Goal: Task Accomplishment & Management: Use online tool/utility

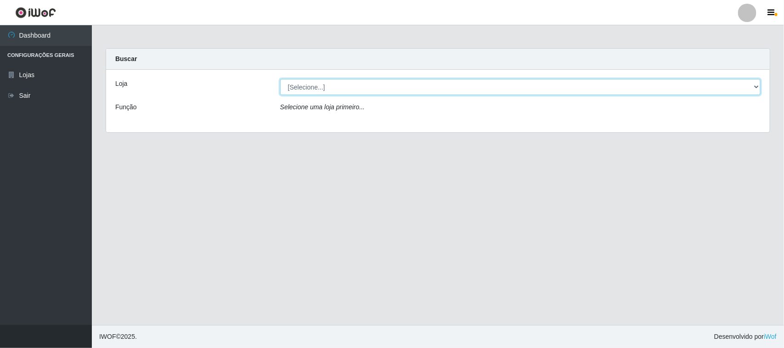
click at [320, 85] on select "[Selecione...] Rede Compras Supermercados - LOJA 1" at bounding box center [520, 87] width 481 height 16
select select "158"
click at [280, 79] on select "[Selecione...] Rede Compras Supermercados - LOJA 1" at bounding box center [520, 87] width 481 height 16
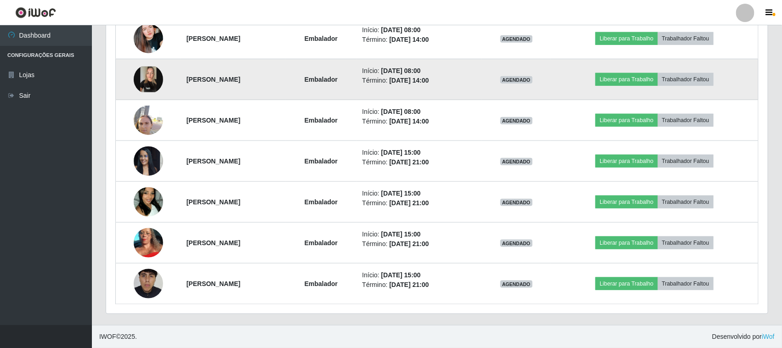
scroll to position [328, 0]
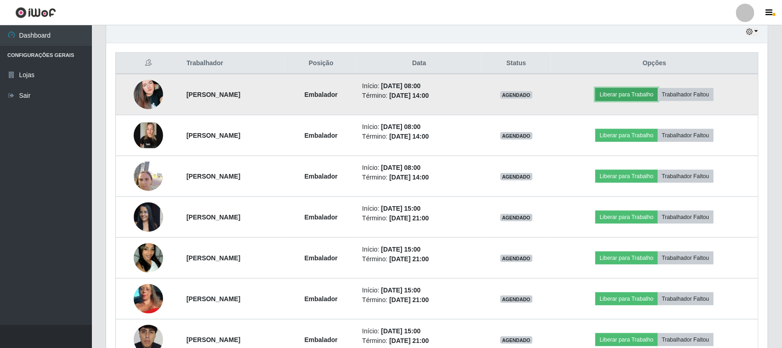
click at [618, 97] on button "Liberar para Trabalho" at bounding box center [626, 94] width 62 height 13
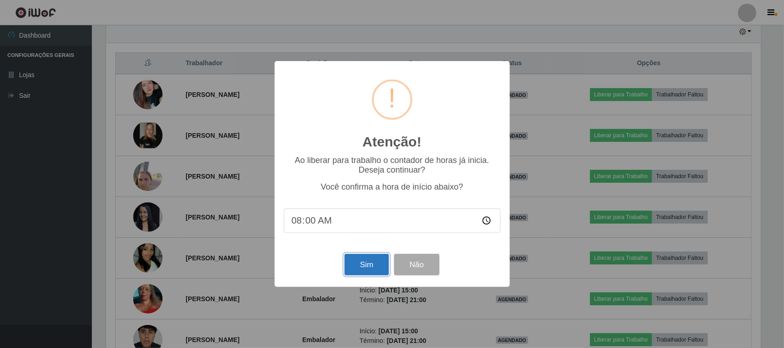
click at [359, 264] on button "Sim" at bounding box center [367, 265] width 45 height 22
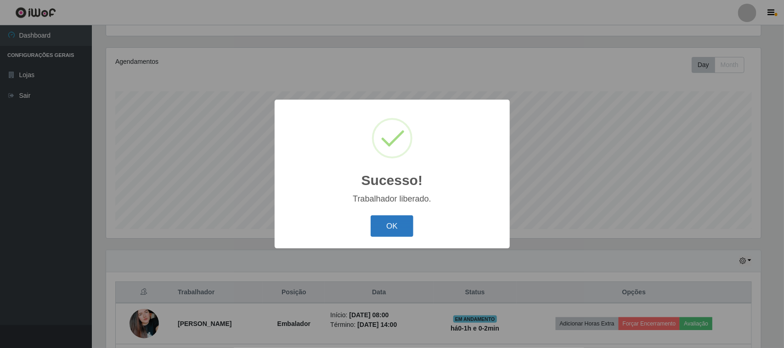
click at [397, 226] on button "OK" at bounding box center [392, 226] width 43 height 22
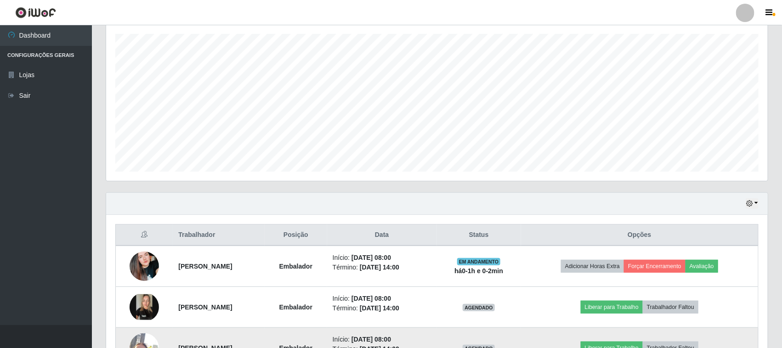
scroll to position [271, 0]
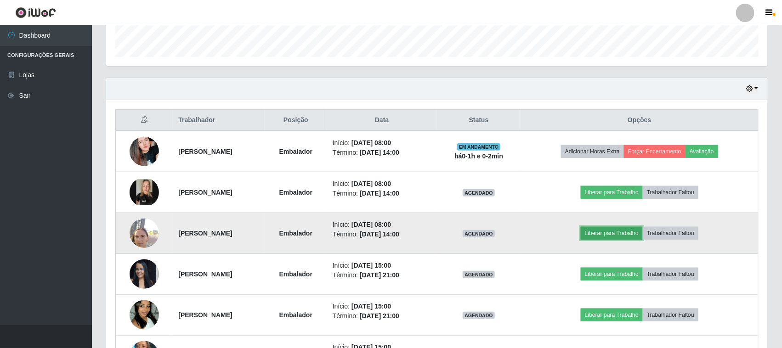
click at [622, 233] on button "Liberar para Trabalho" at bounding box center [612, 233] width 62 height 13
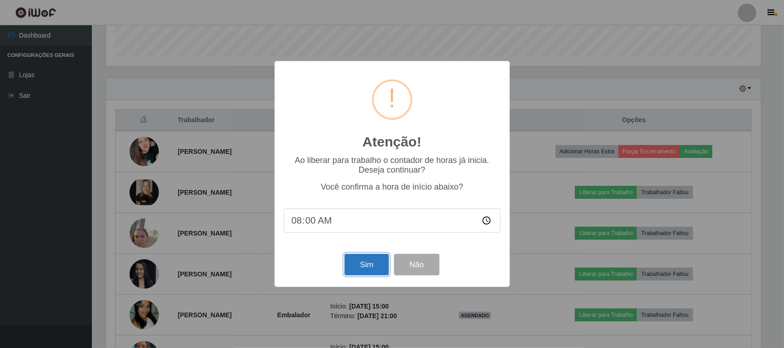
click at [360, 265] on button "Sim" at bounding box center [367, 265] width 45 height 22
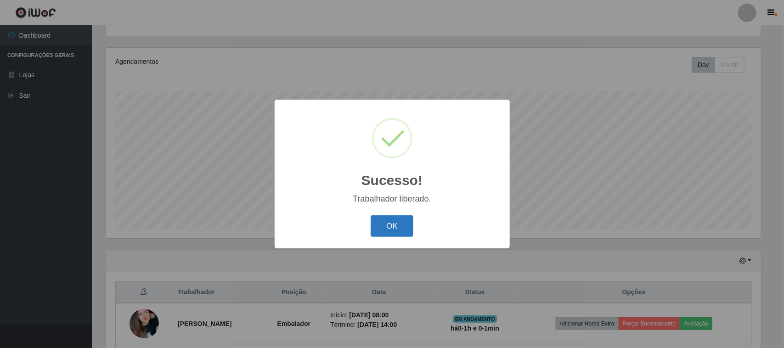
click at [402, 227] on button "OK" at bounding box center [392, 226] width 43 height 22
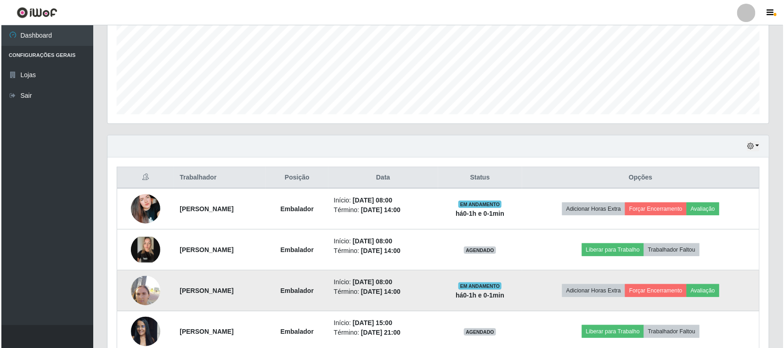
scroll to position [271, 0]
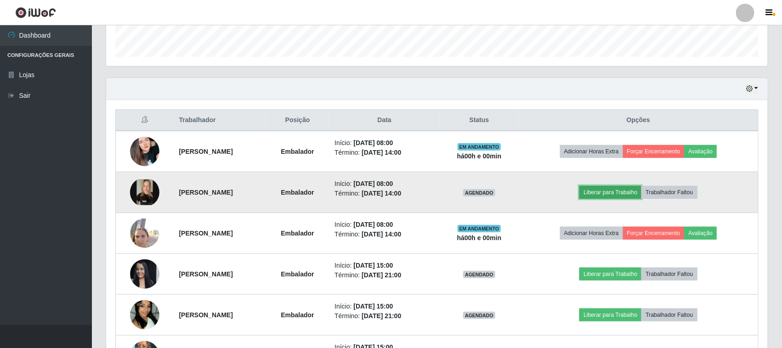
click at [611, 193] on button "Liberar para Trabalho" at bounding box center [610, 192] width 62 height 13
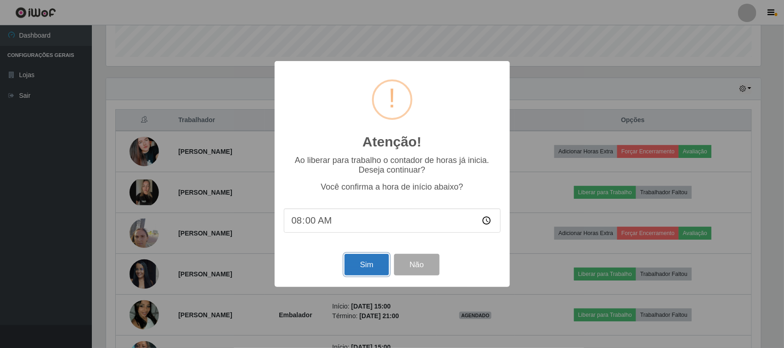
click at [368, 270] on button "Sim" at bounding box center [367, 265] width 45 height 22
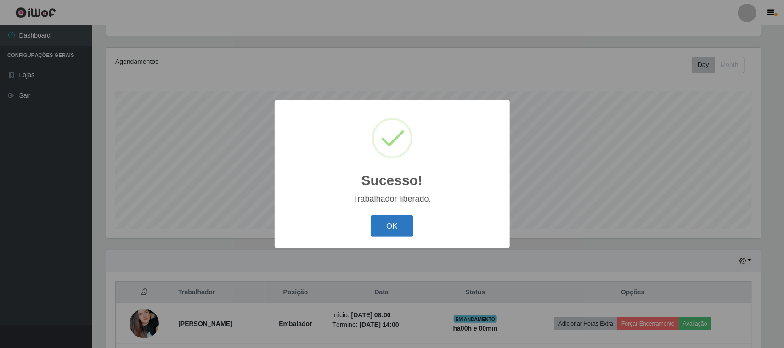
click at [403, 224] on button "OK" at bounding box center [392, 226] width 43 height 22
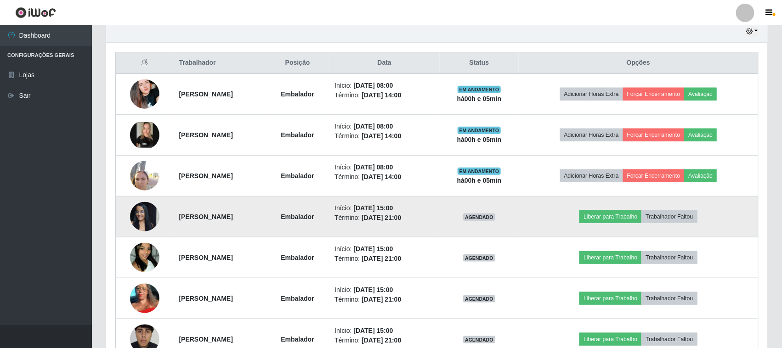
scroll to position [386, 0]
